Goal: Find specific page/section: Find specific page/section

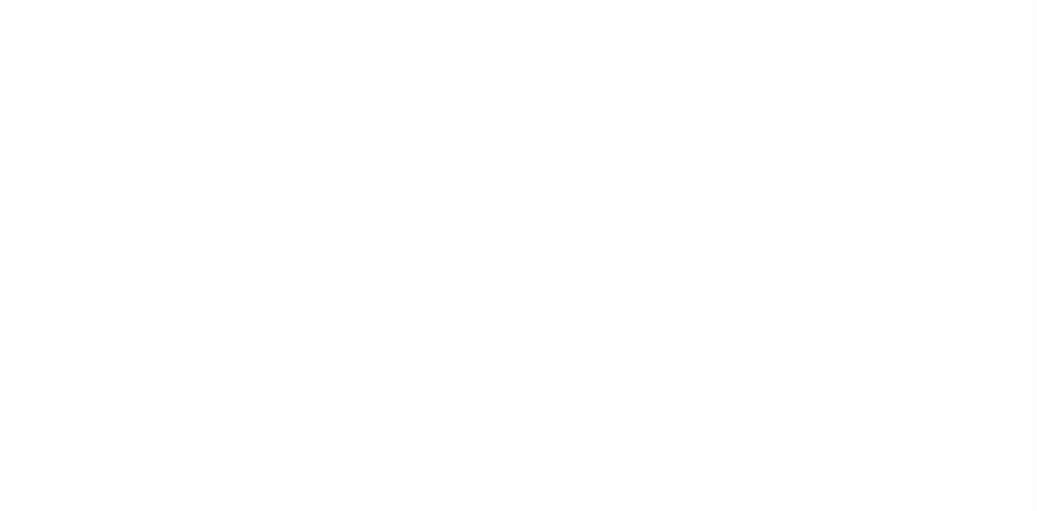
select select
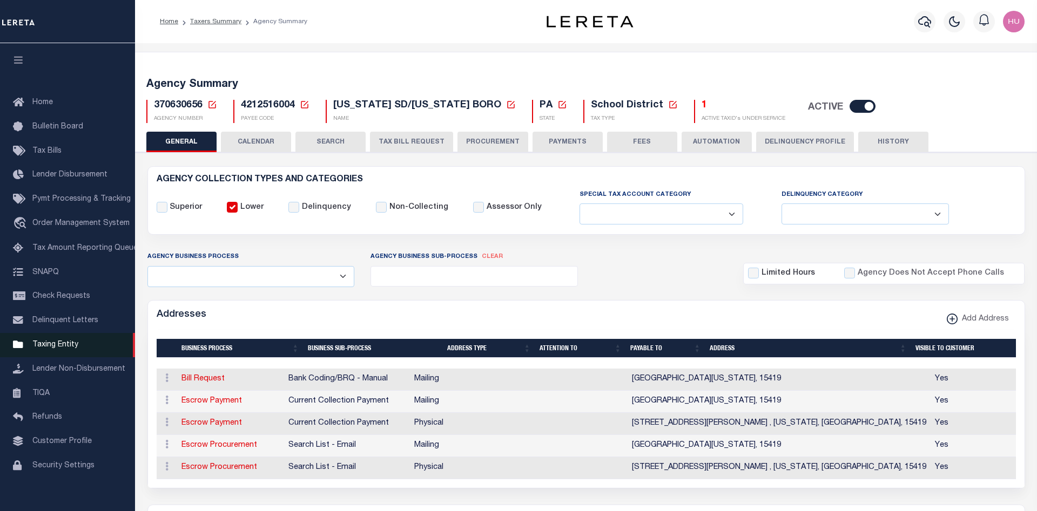
click at [53, 349] on span "Taxing Entity" at bounding box center [55, 345] width 46 height 8
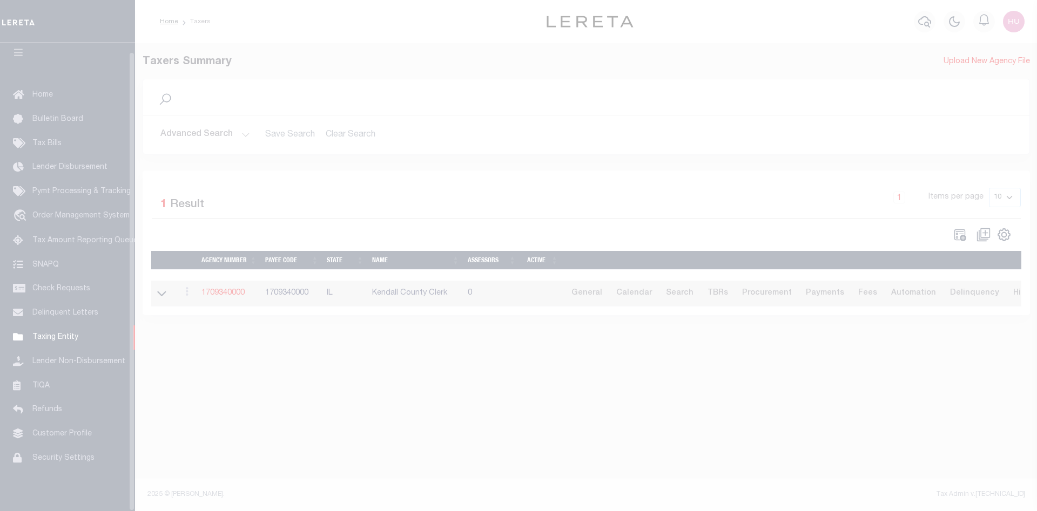
scroll to position [19, 0]
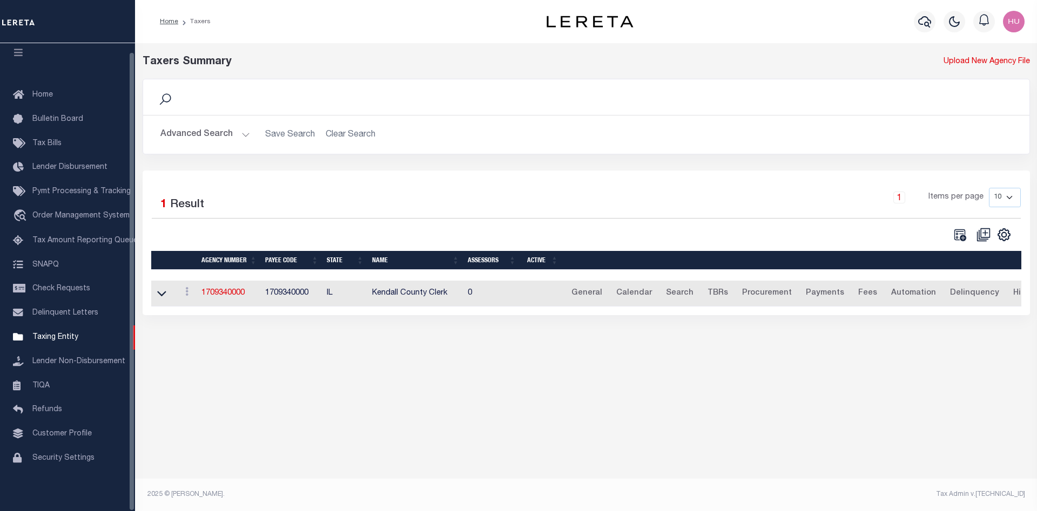
click at [223, 290] on td "1709340000" at bounding box center [229, 294] width 64 height 26
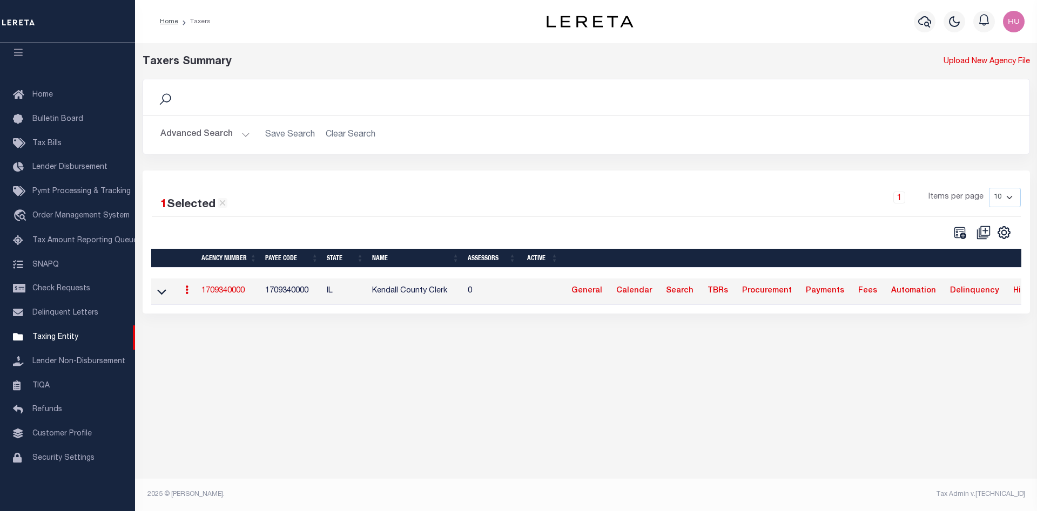
click at [233, 293] on link "1709340000" at bounding box center [222, 291] width 43 height 8
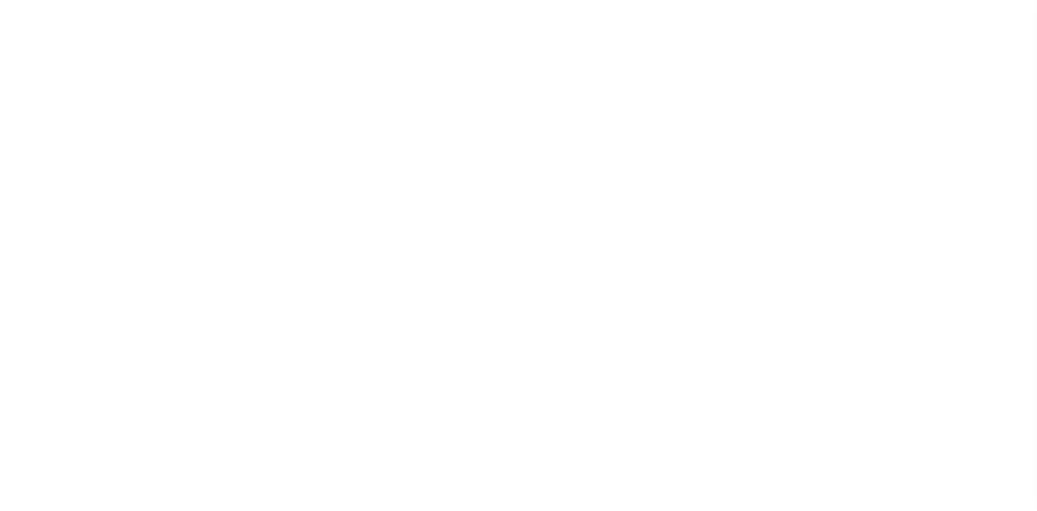
select select
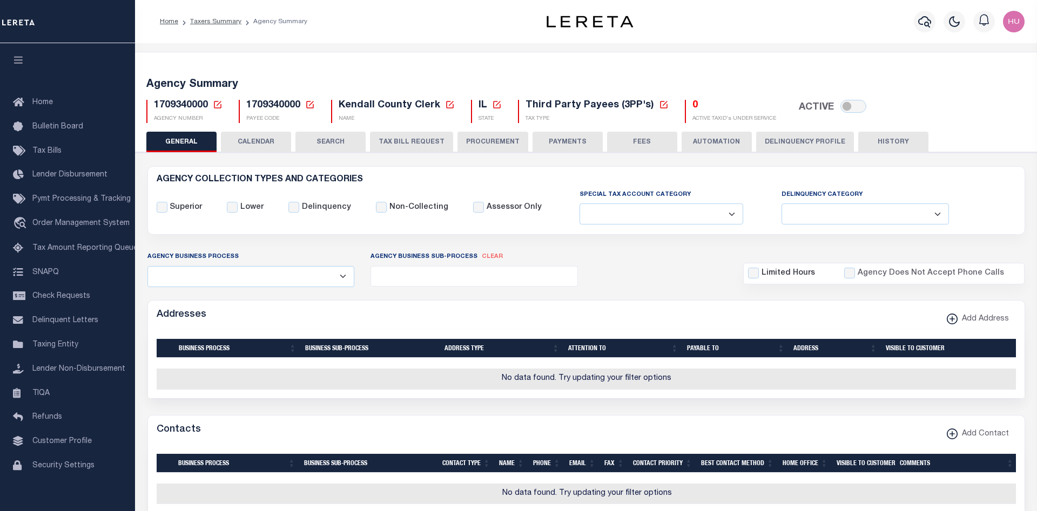
click at [500, 174] on div "AGENCY COLLECTION TYPES AND CATEGORIES Superior Lower Delinquency Non-Collecting" at bounding box center [586, 201] width 877 height 68
click at [571, 146] on button "PAYMENTS" at bounding box center [568, 142] width 70 height 21
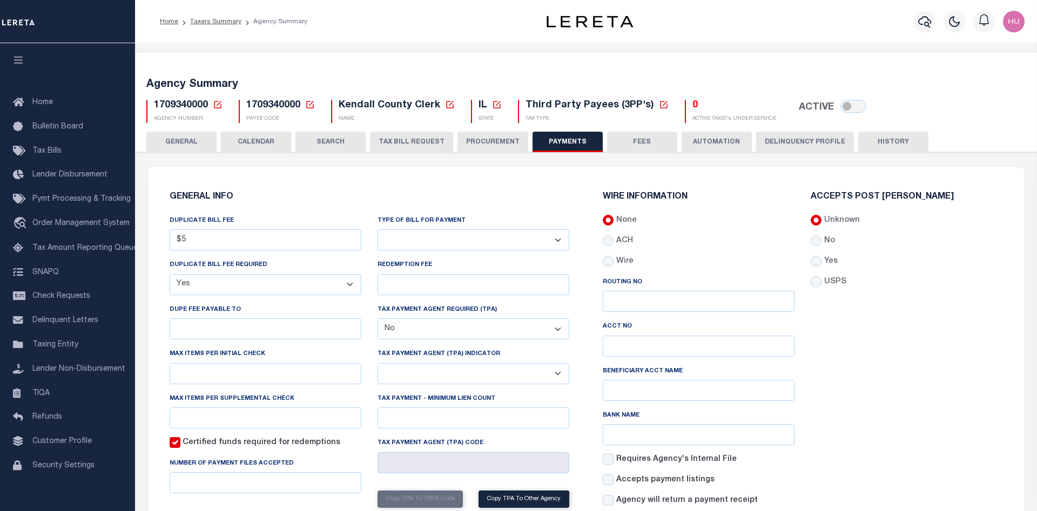
click at [531, 176] on div "GENERAL INFO DUPLICATE BILL FEE $5 DUPLICATE BILL FEE REQUIRED Yes No DUPE FEE …" at bounding box center [586, 381] width 877 height 429
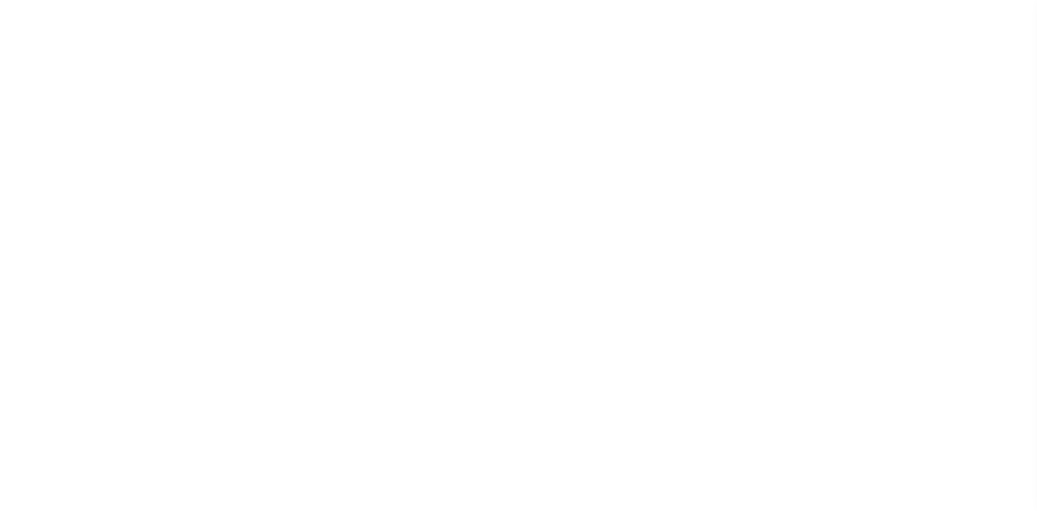
select select
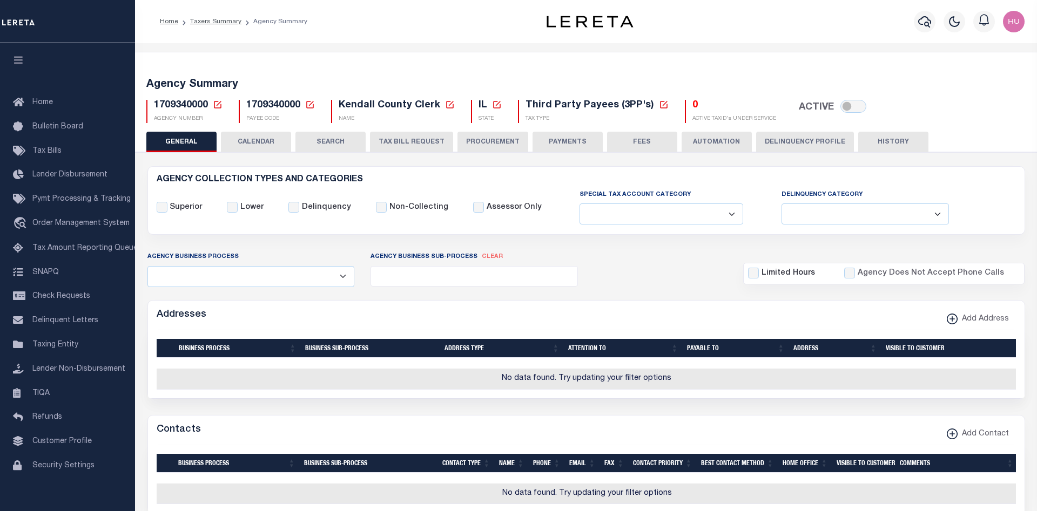
click at [562, 147] on button "PAYMENTS" at bounding box center [568, 142] width 70 height 21
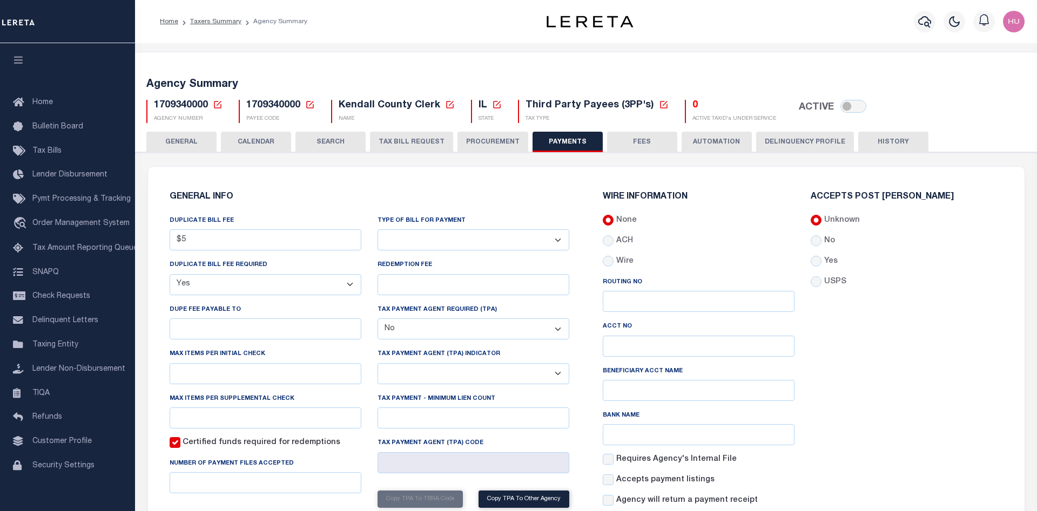
scroll to position [110, 0]
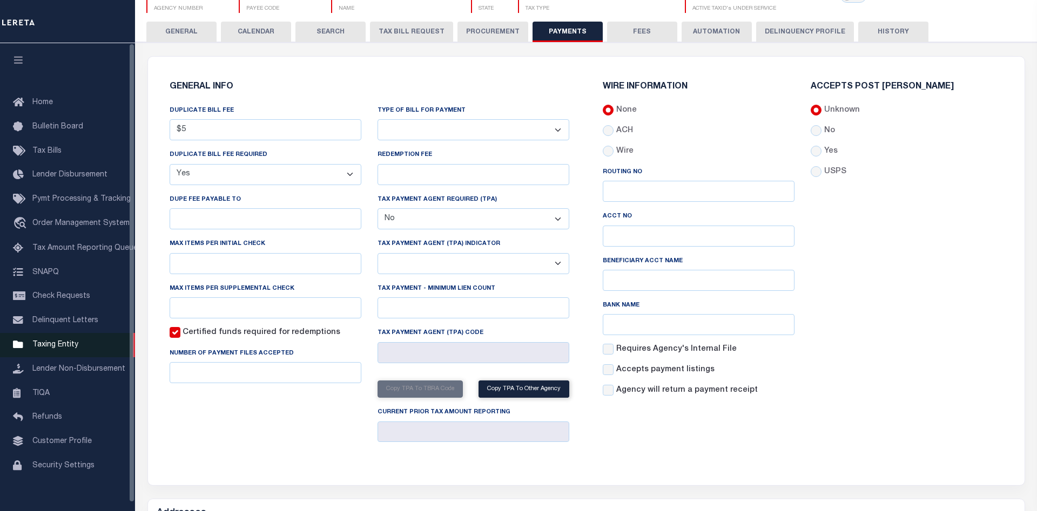
click at [53, 349] on span "Taxing Entity" at bounding box center [55, 345] width 46 height 8
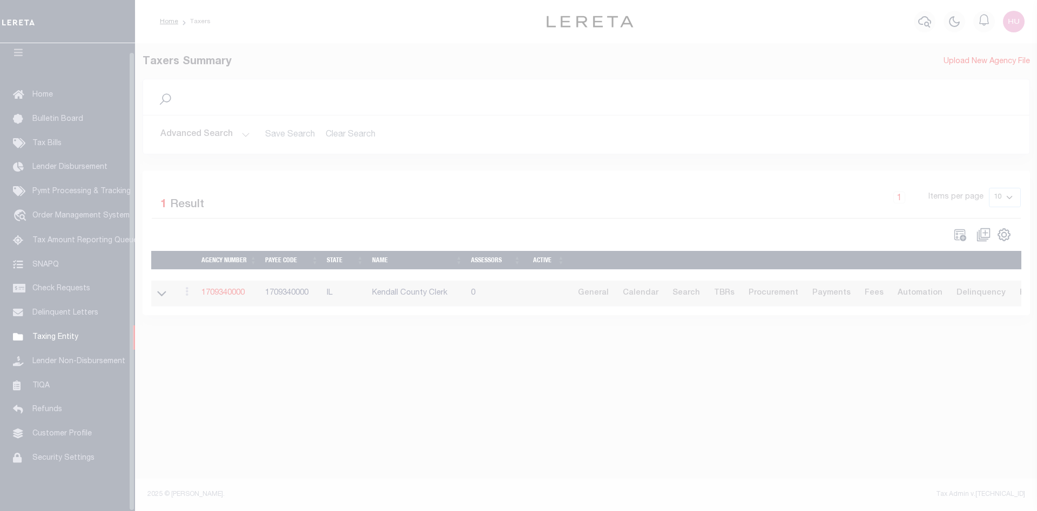
scroll to position [19, 0]
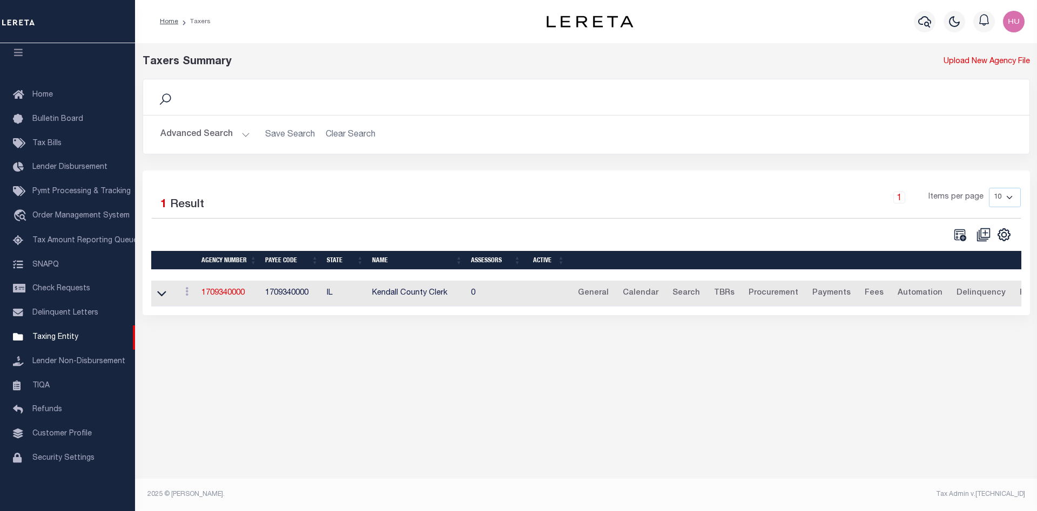
click at [237, 133] on button "Advanced Search" at bounding box center [205, 134] width 90 height 21
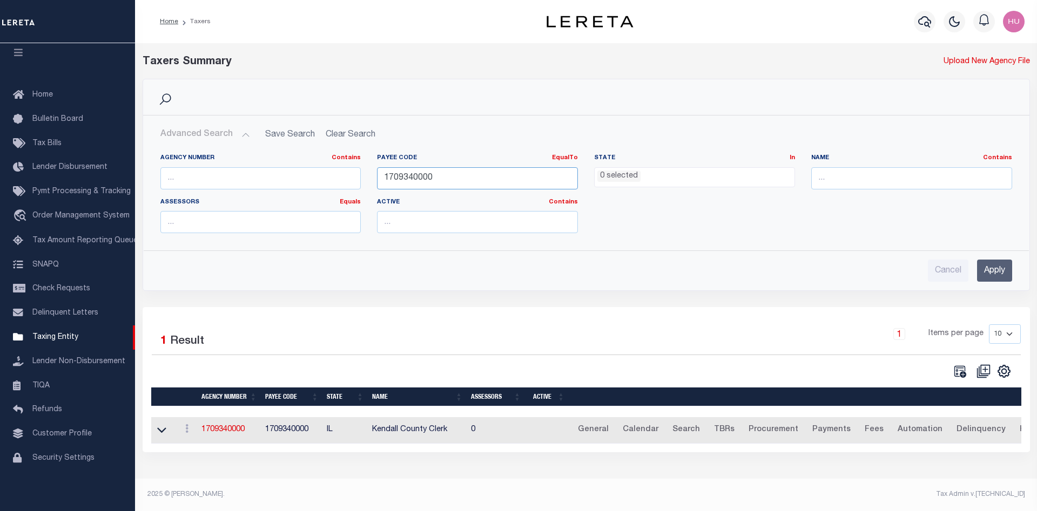
drag, startPoint x: 477, startPoint y: 176, endPoint x: 353, endPoint y: 177, distance: 124.2
click at [377, 177] on input "1709340000" at bounding box center [477, 178] width 201 height 22
click at [995, 271] on input "Apply" at bounding box center [994, 271] width 35 height 22
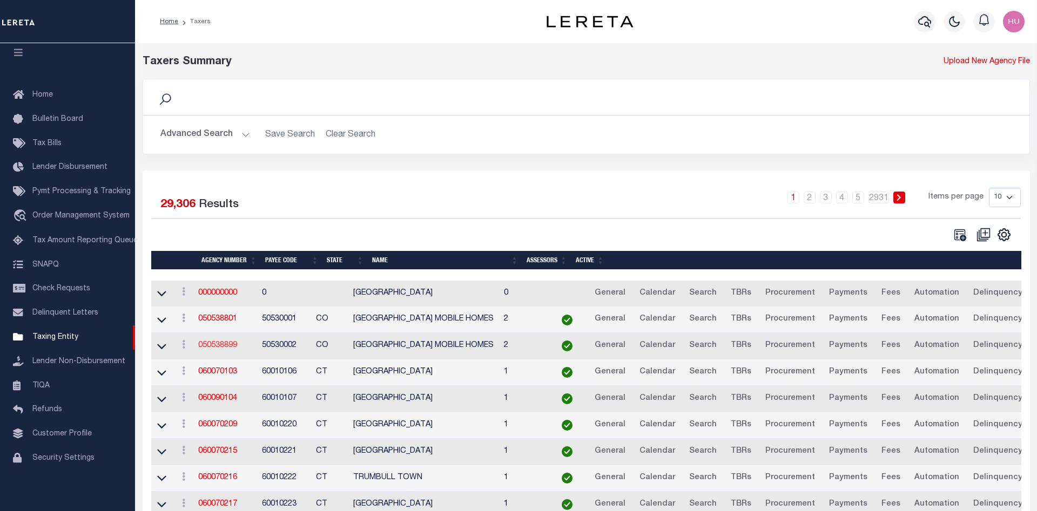
click at [219, 349] on link "050538899" at bounding box center [217, 346] width 39 height 8
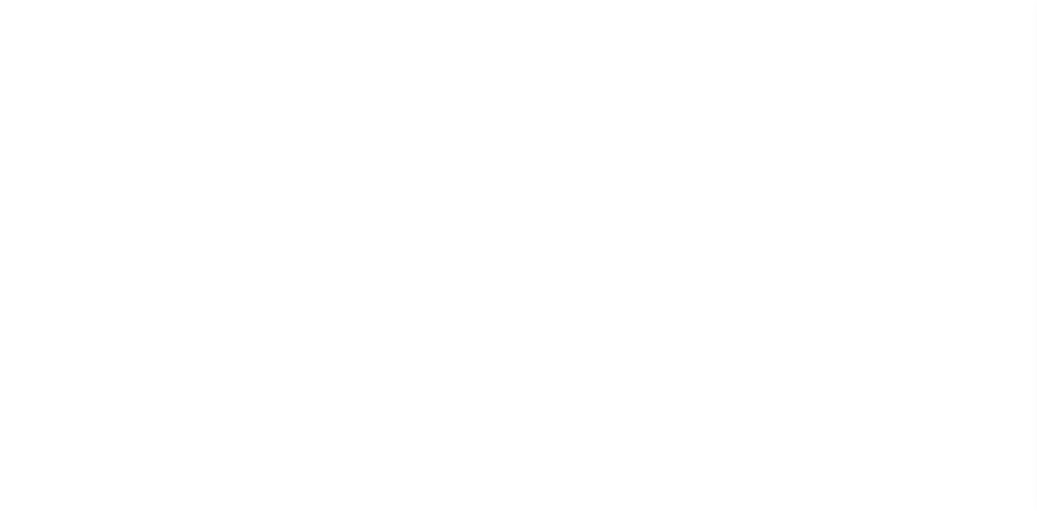
select select
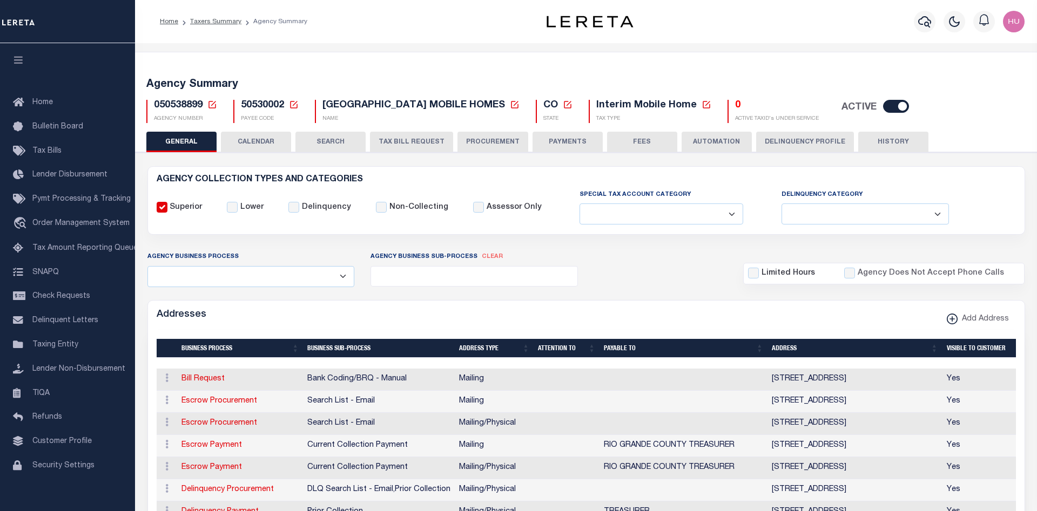
click at [556, 137] on button "PAYMENTS" at bounding box center [568, 142] width 70 height 21
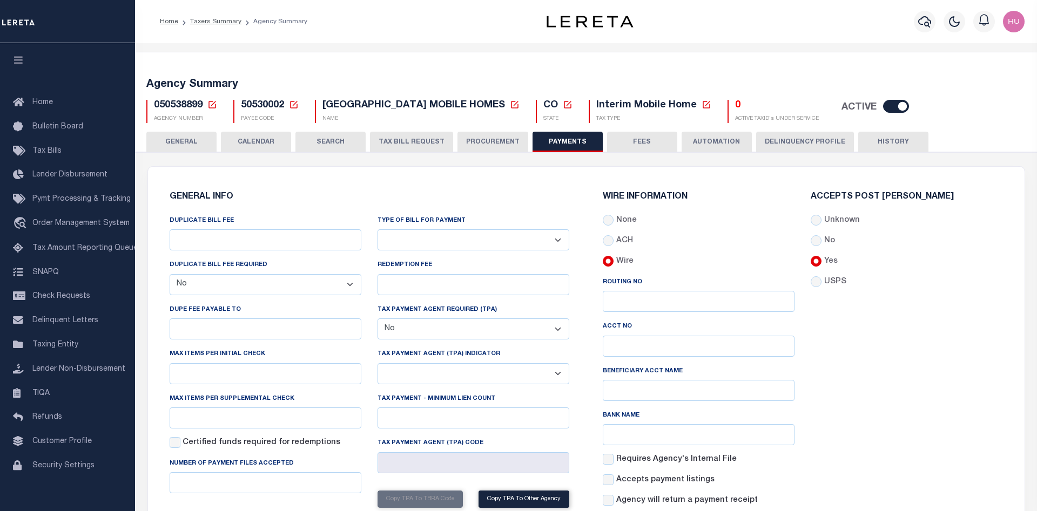
scroll to position [110, 0]
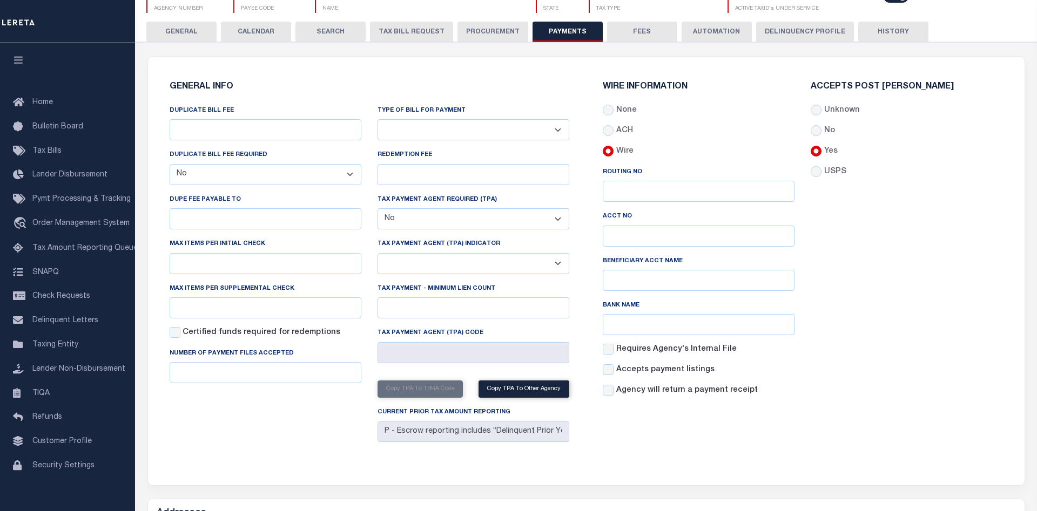
click at [890, 403] on div "Accepts Post [PERSON_NAME] Unknown No Yes" at bounding box center [907, 244] width 208 height 323
